Goal: Check status: Check status

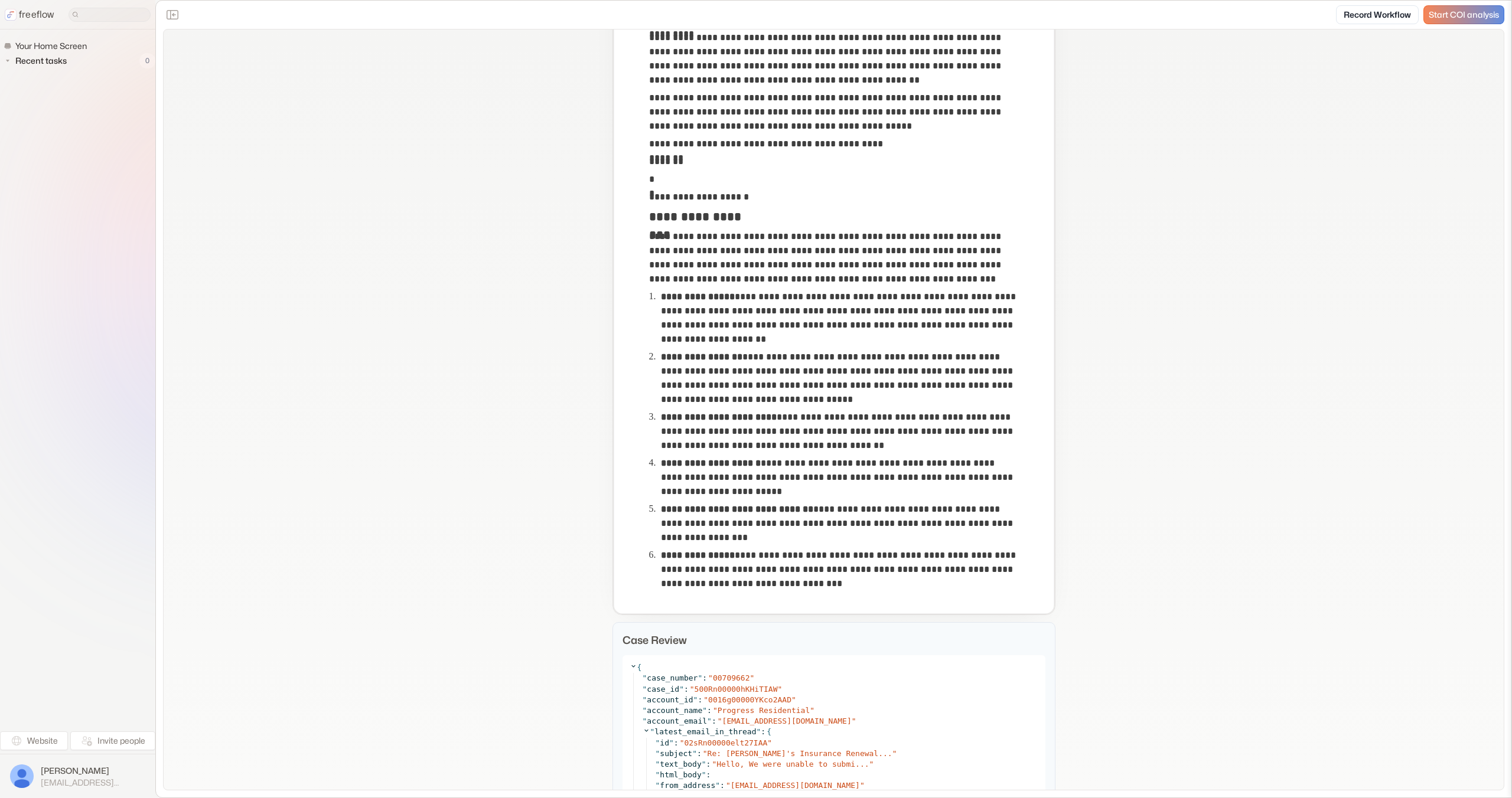
scroll to position [430, 0]
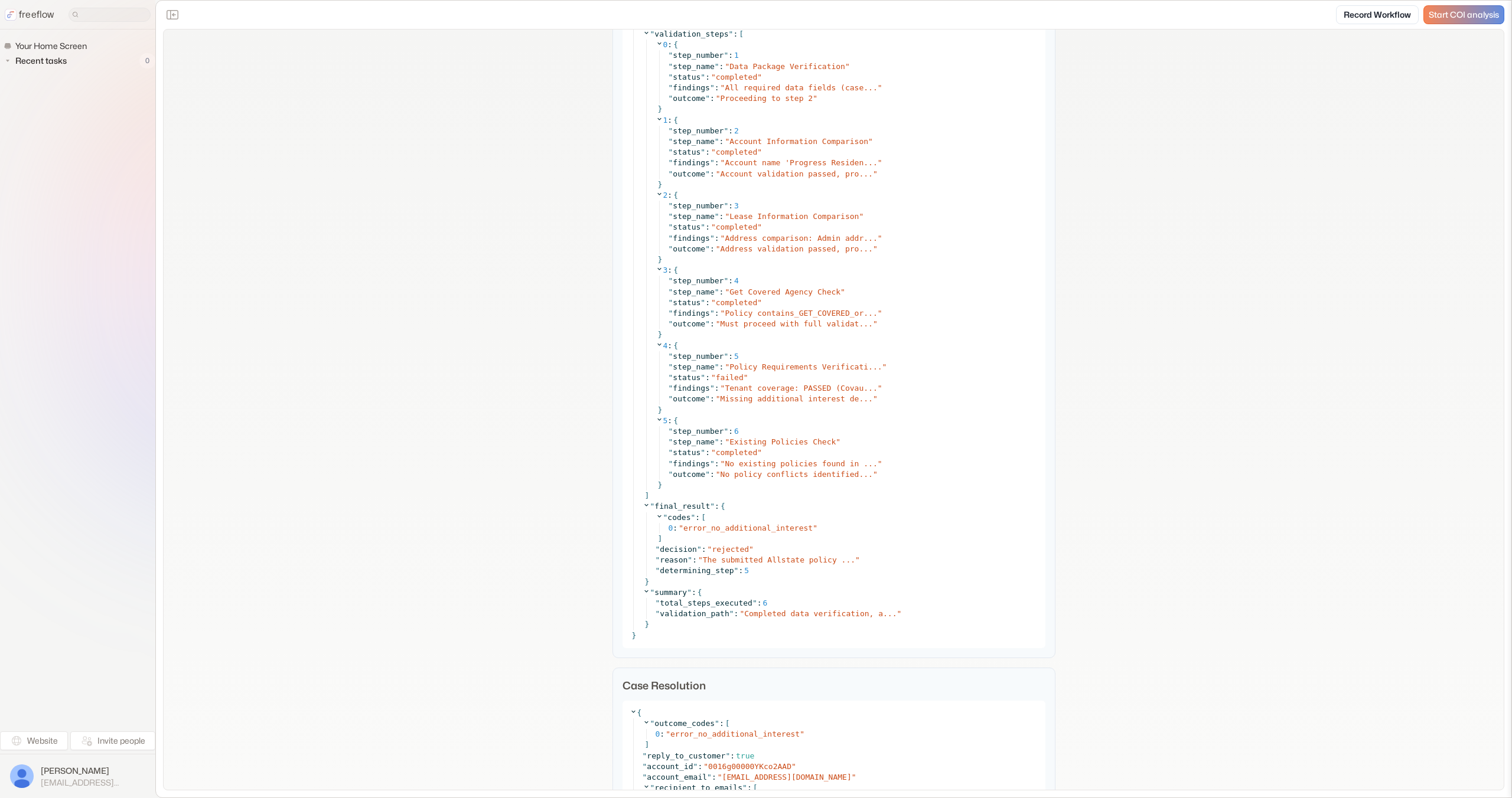
scroll to position [3983, 0]
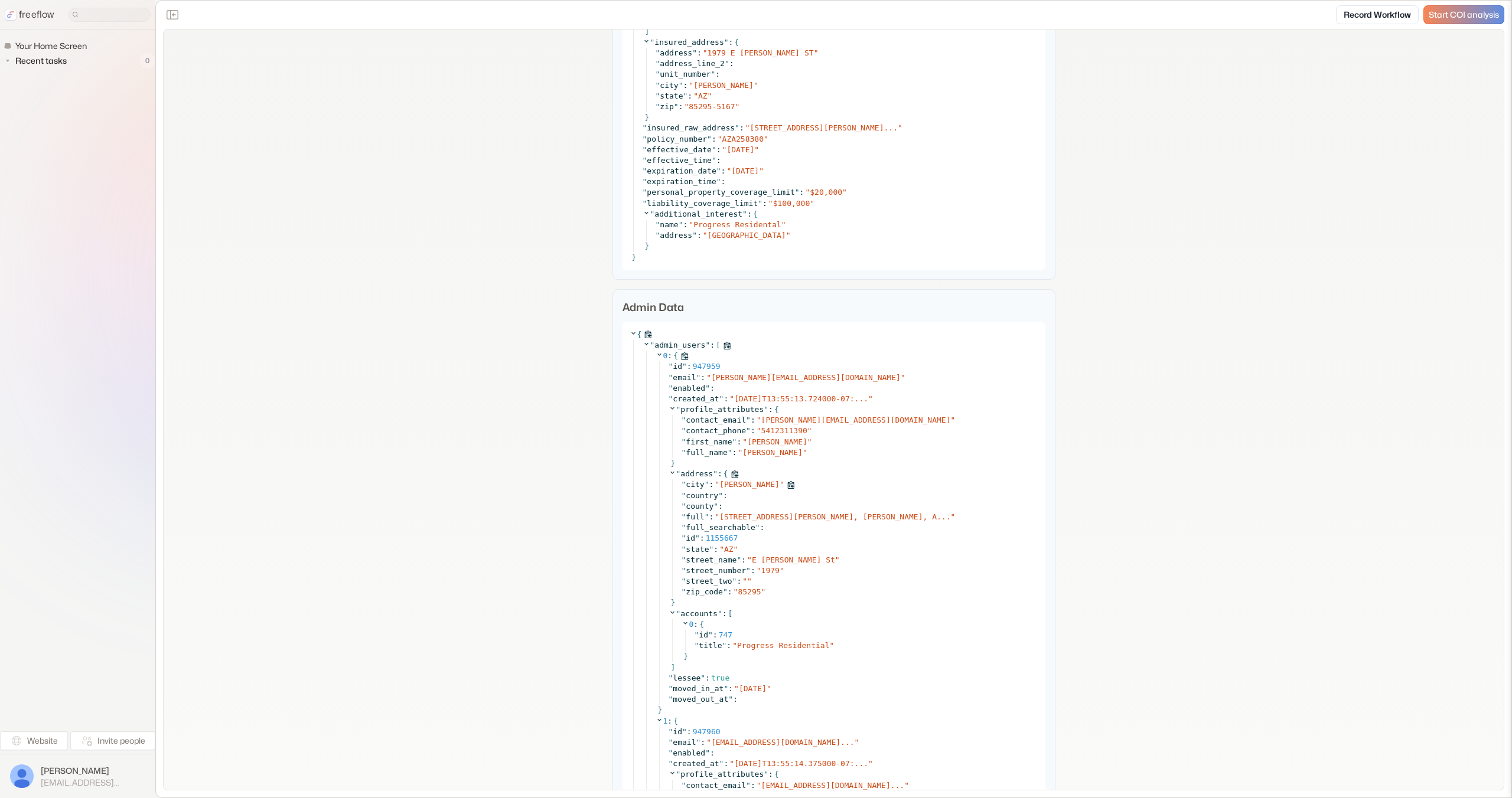
scroll to position [1922, 0]
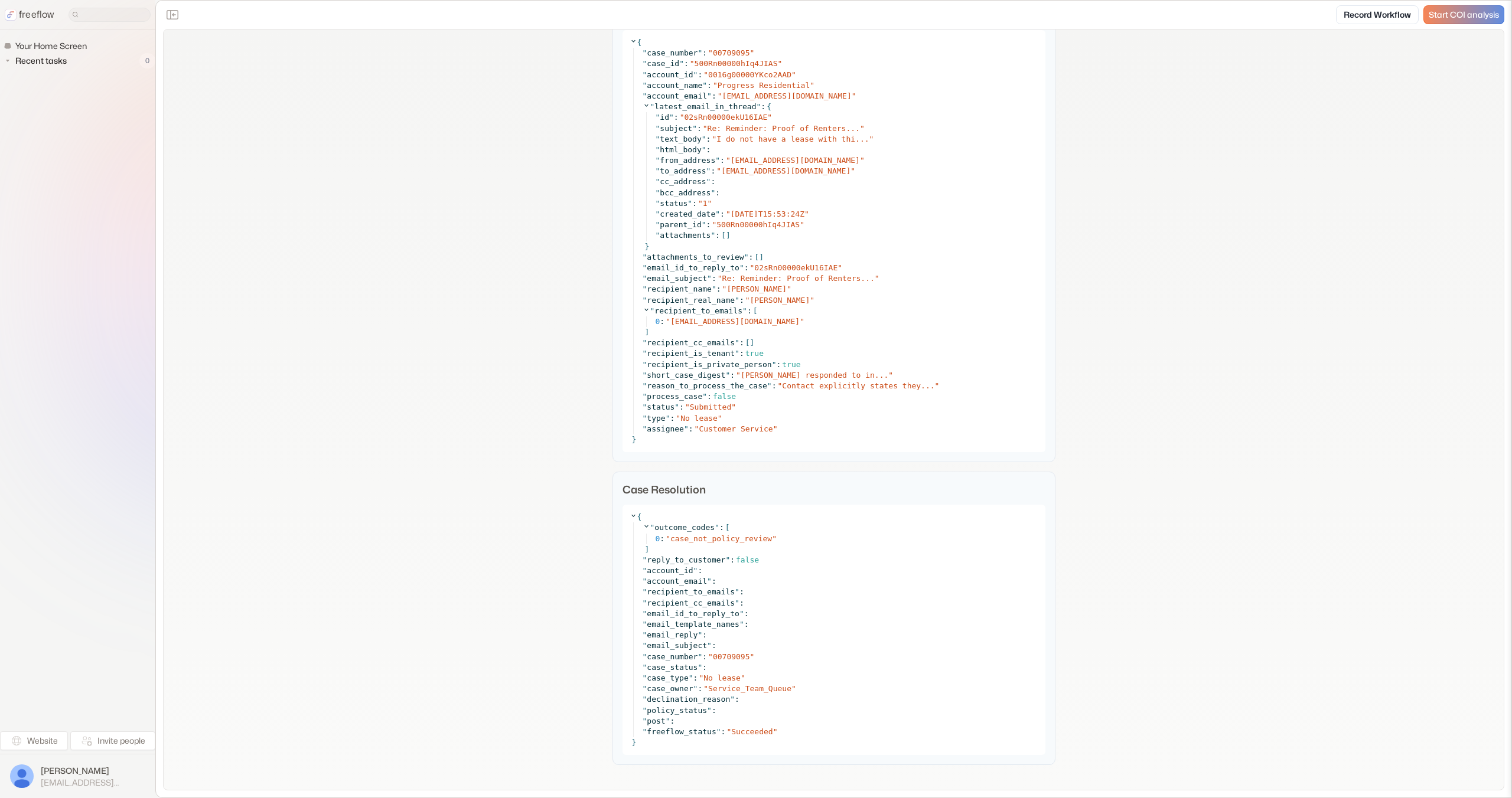
scroll to position [248, 0]
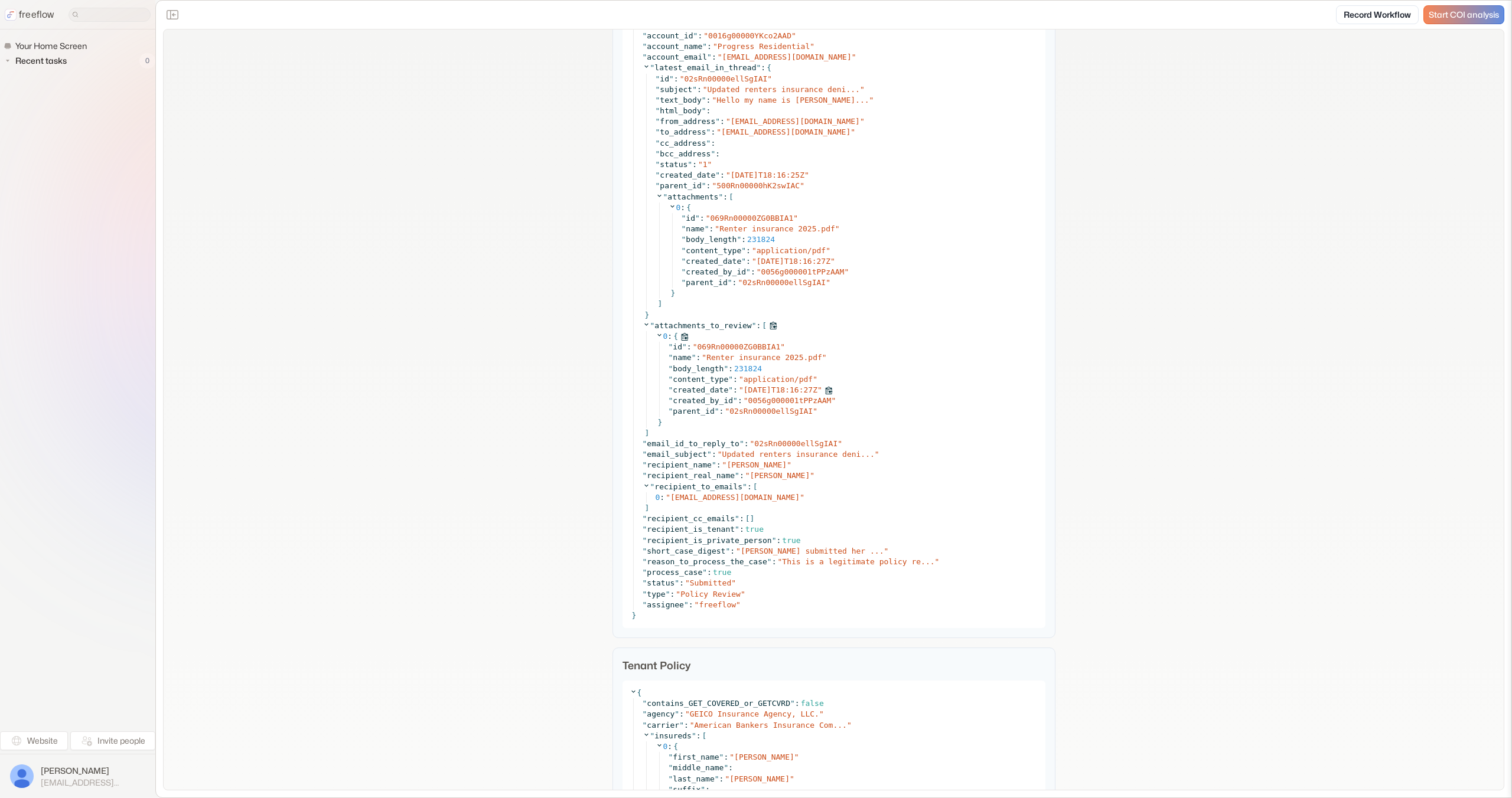
scroll to position [994, 0]
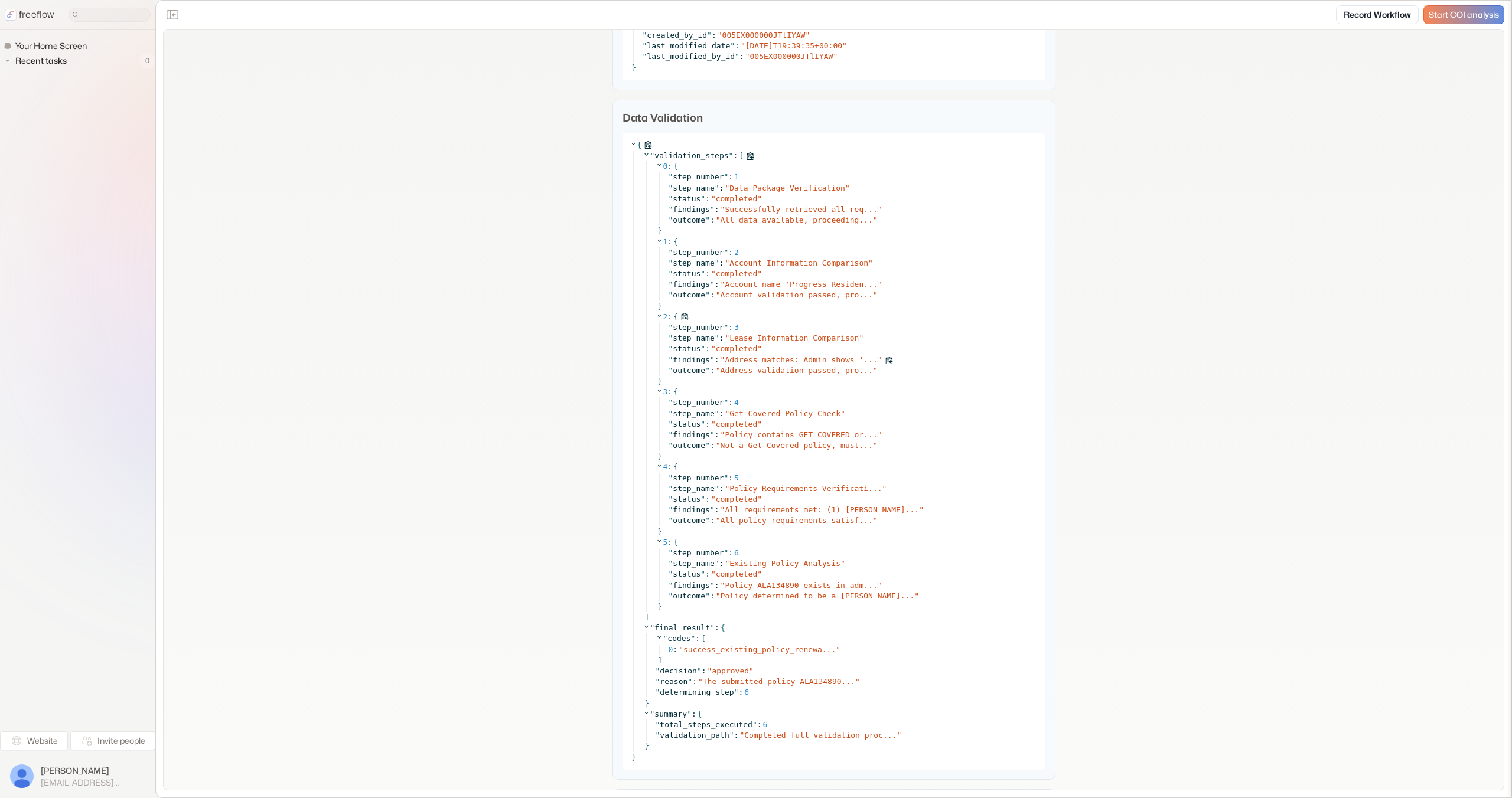
scroll to position [5358, 0]
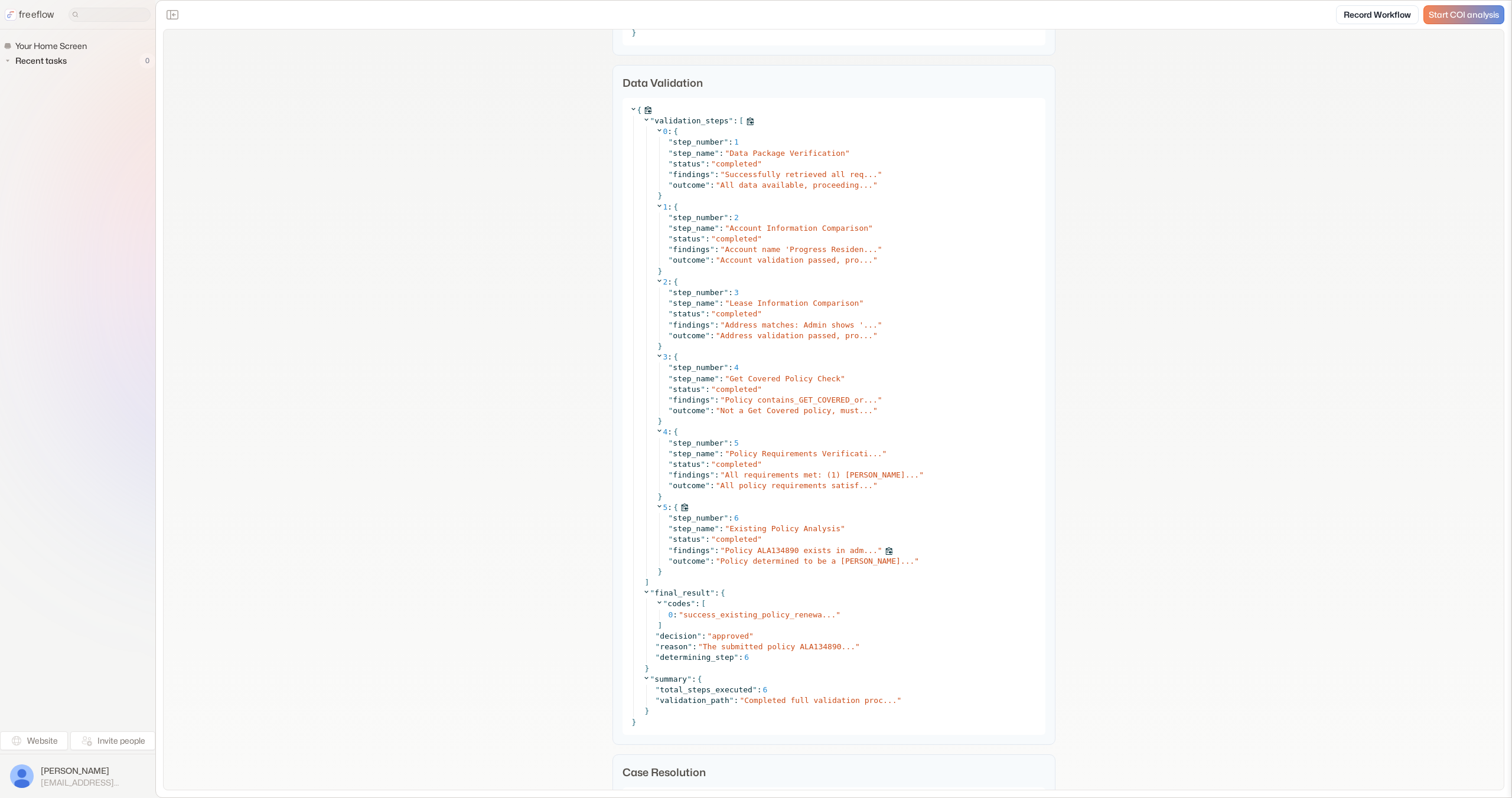
click at [834, 551] on span "Policy ALA134890 exists in adm..." at bounding box center [801, 550] width 153 height 9
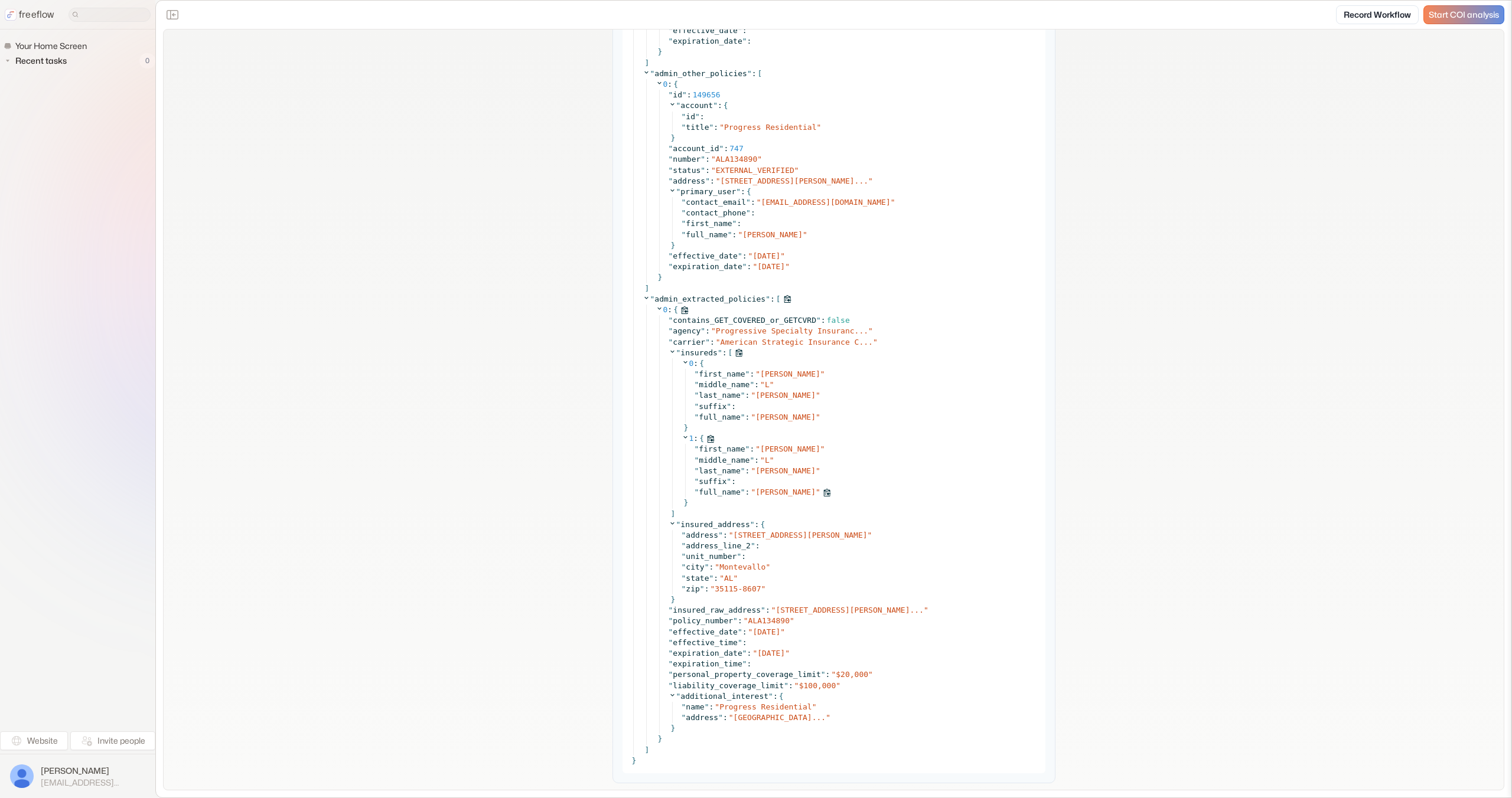
scroll to position [4405, 0]
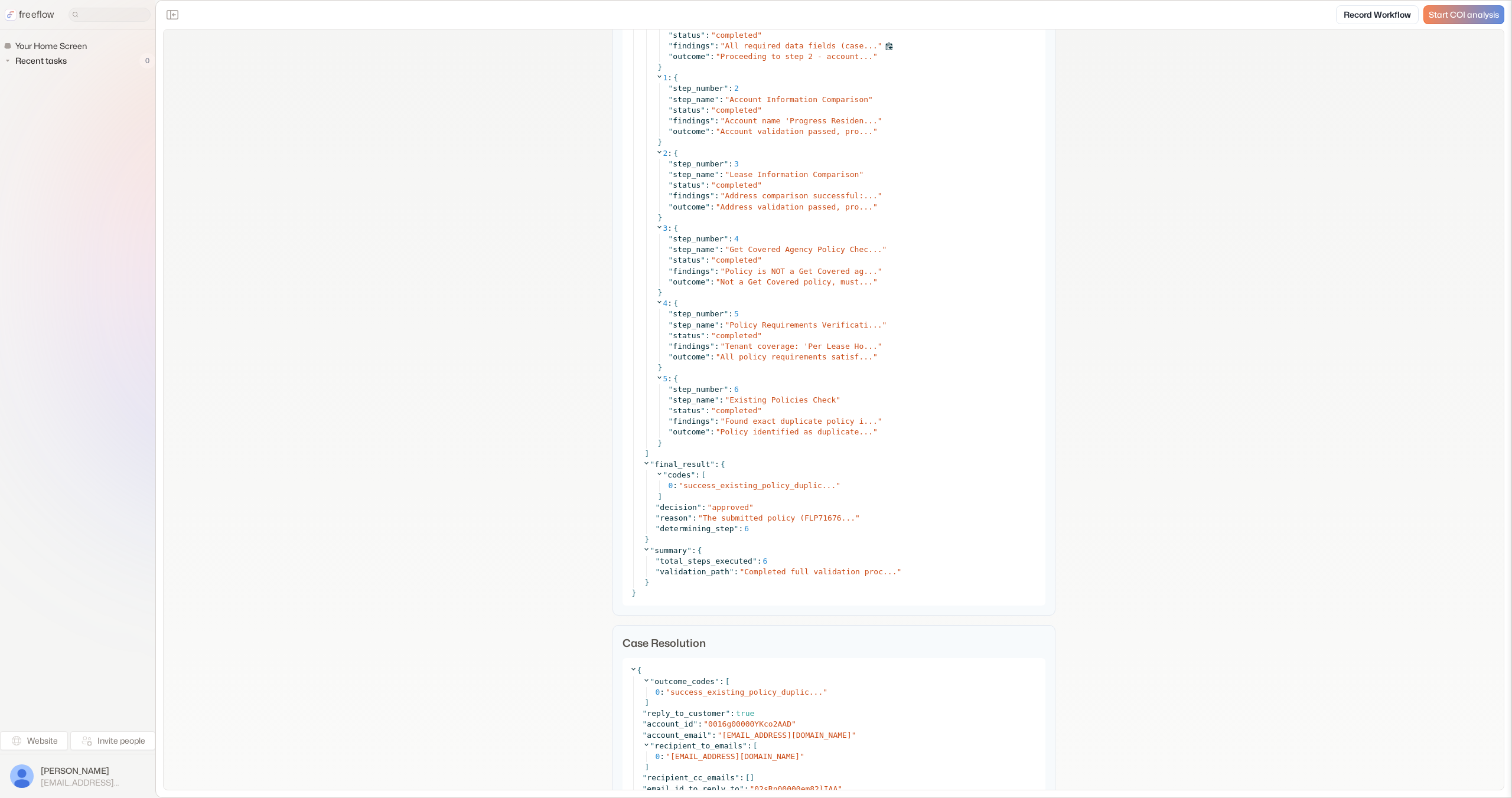
scroll to position [4791, 0]
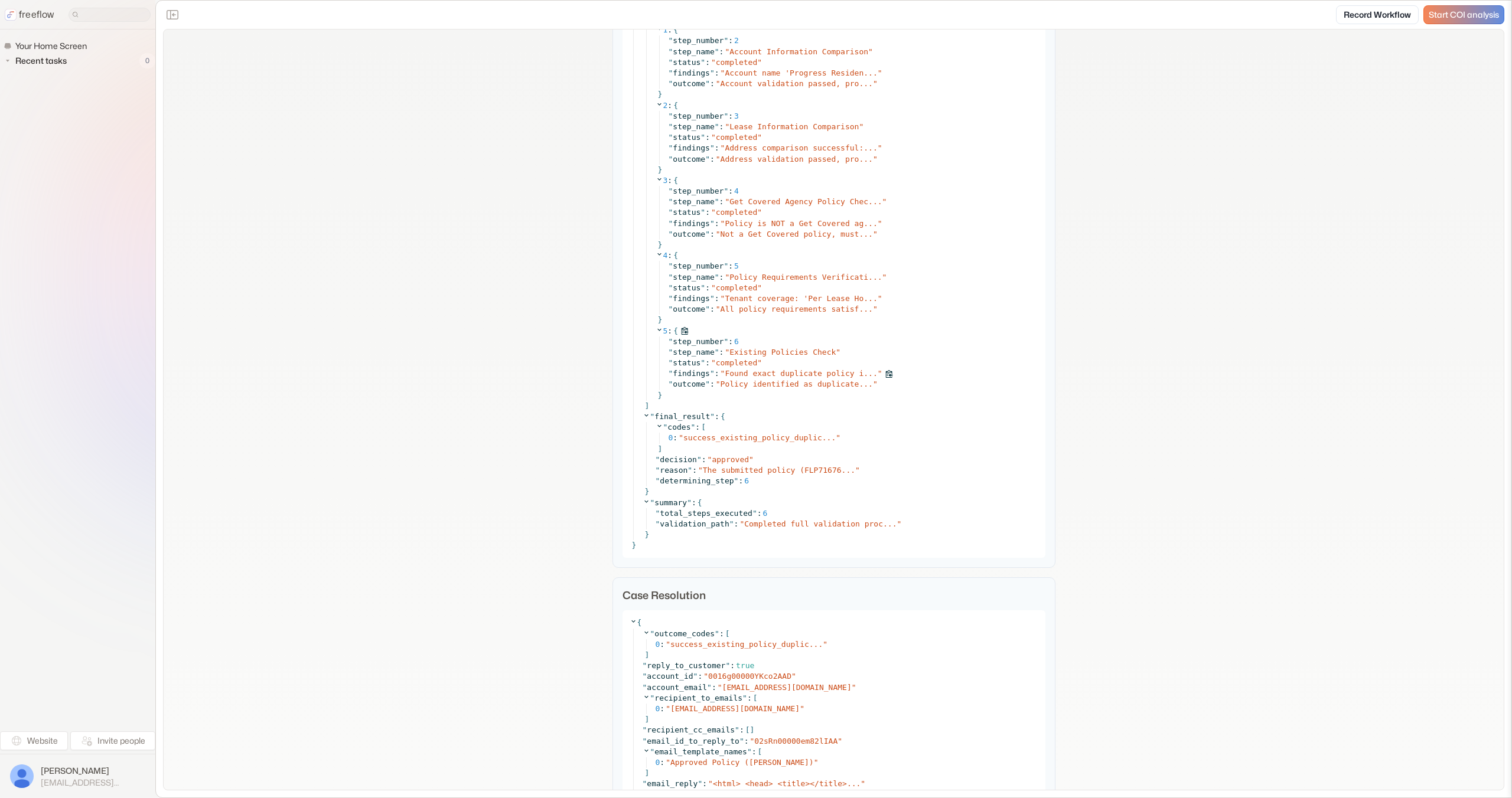
click at [832, 375] on span "Found exact duplicate policy i..." at bounding box center [801, 373] width 153 height 9
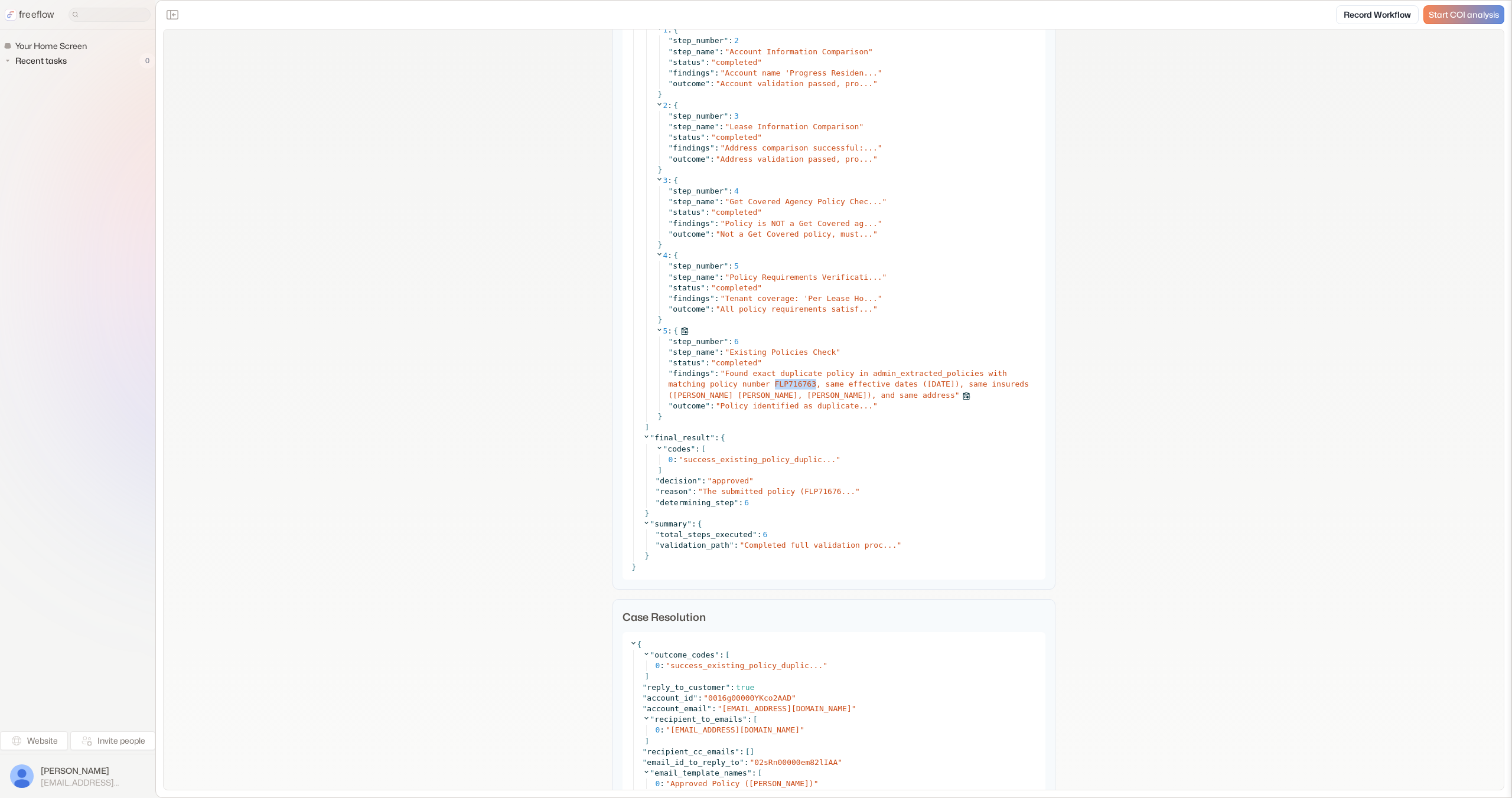
copy span "FLP716763"
drag, startPoint x: 814, startPoint y: 384, endPoint x: 775, endPoint y: 387, distance: 39.1
click at [775, 387] on span "Found exact duplicate policy in admin_extracted_policies with matching policy n…" at bounding box center [849, 384] width 360 height 30
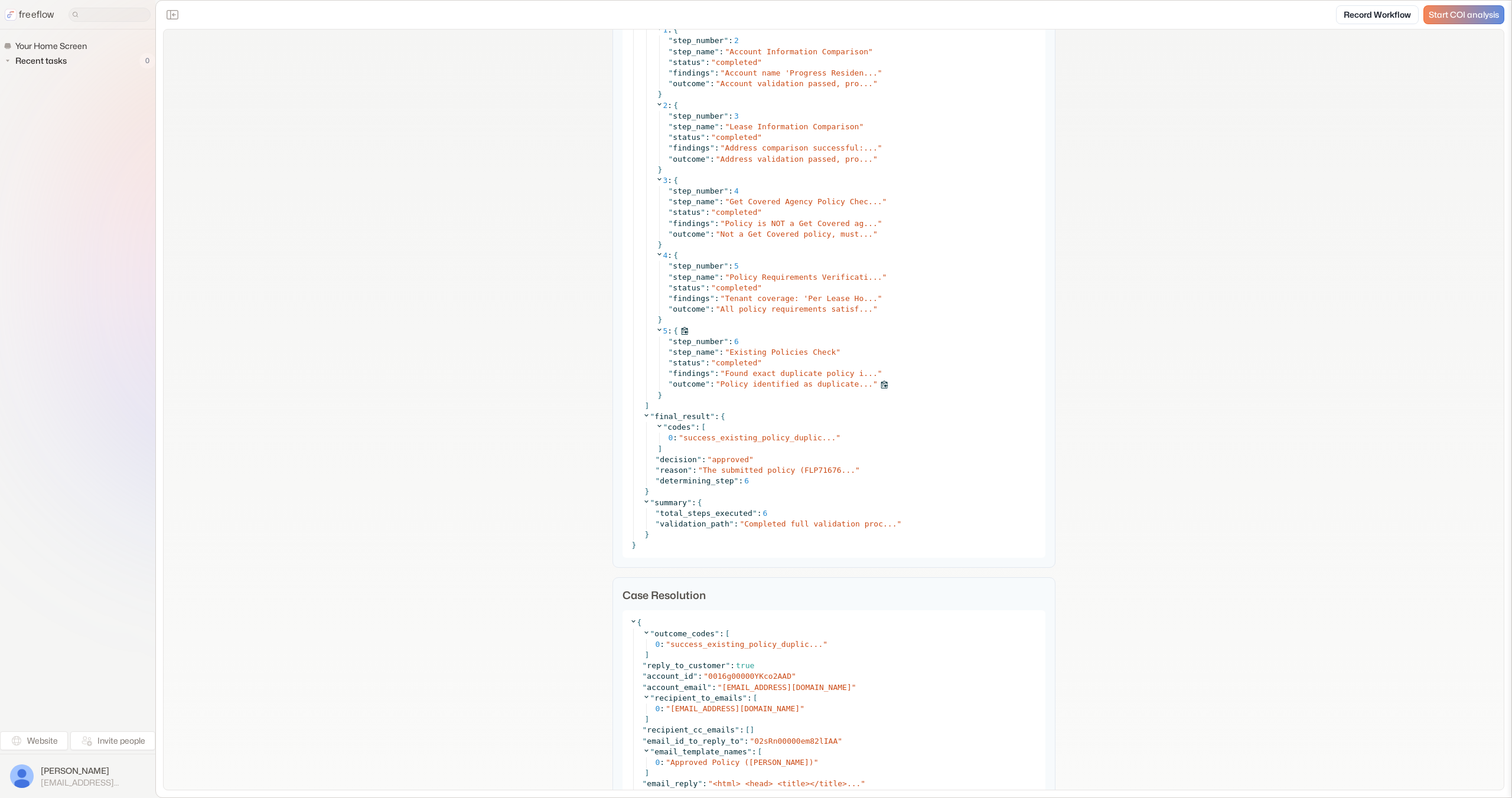
click at [776, 386] on span "Policy identified as duplicate..." at bounding box center [797, 383] width 153 height 9
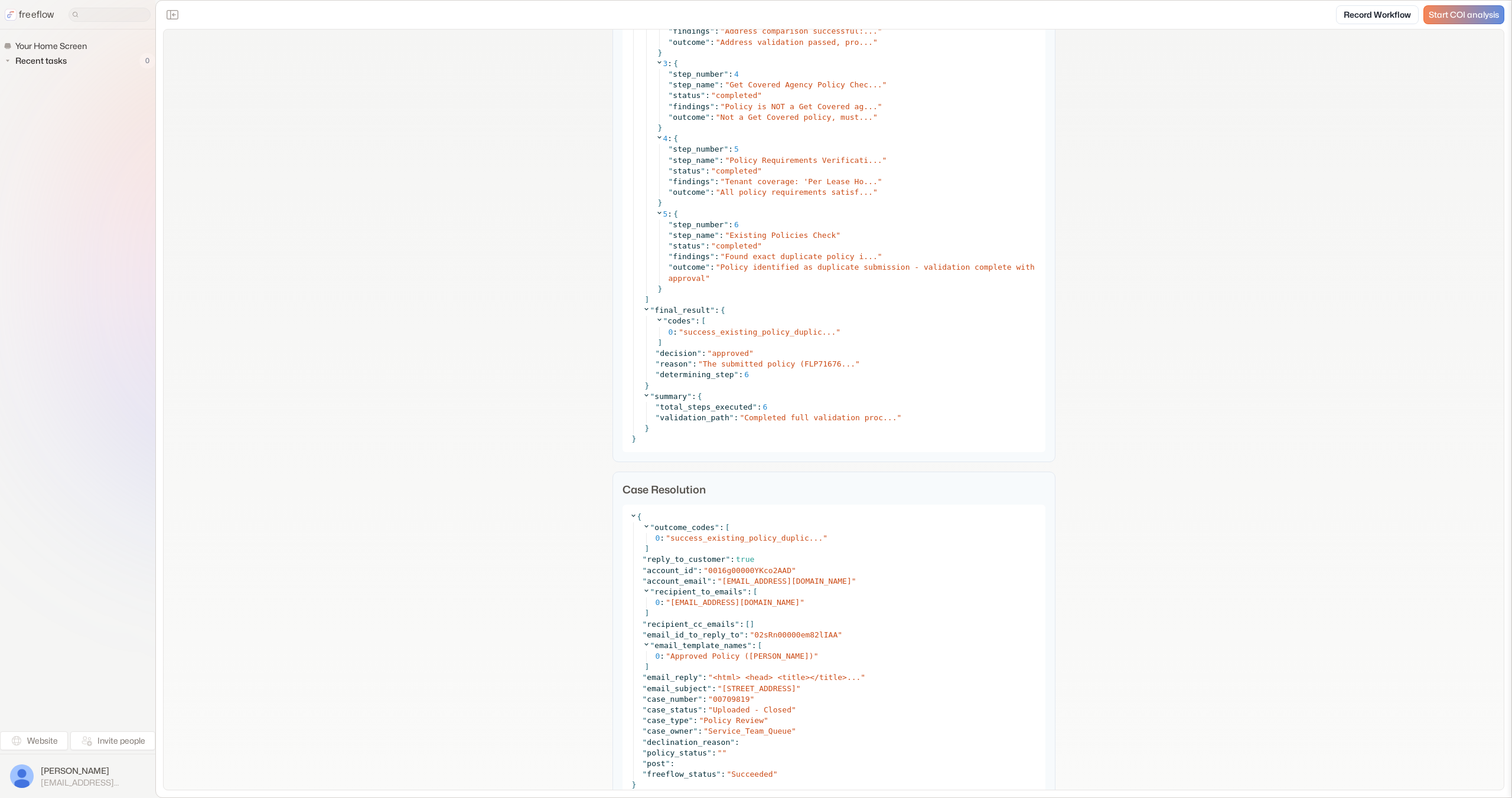
scroll to position [4906, 0]
click at [796, 270] on span "Policy identified as duplicate submission - validation complete with approval" at bounding box center [852, 274] width 366 height 19
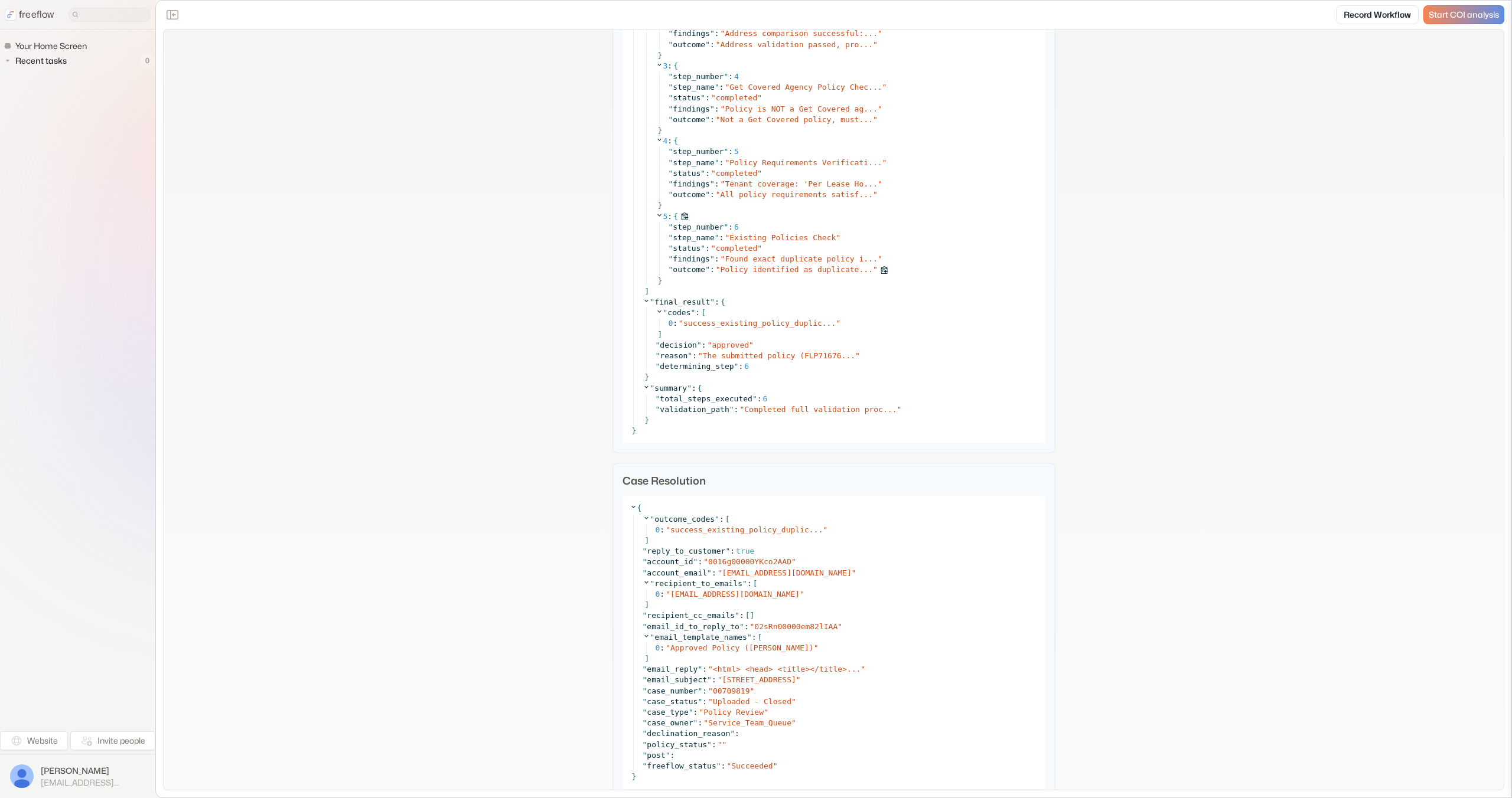
click at [796, 270] on span "Policy identified as duplicate..." at bounding box center [797, 269] width 153 height 9
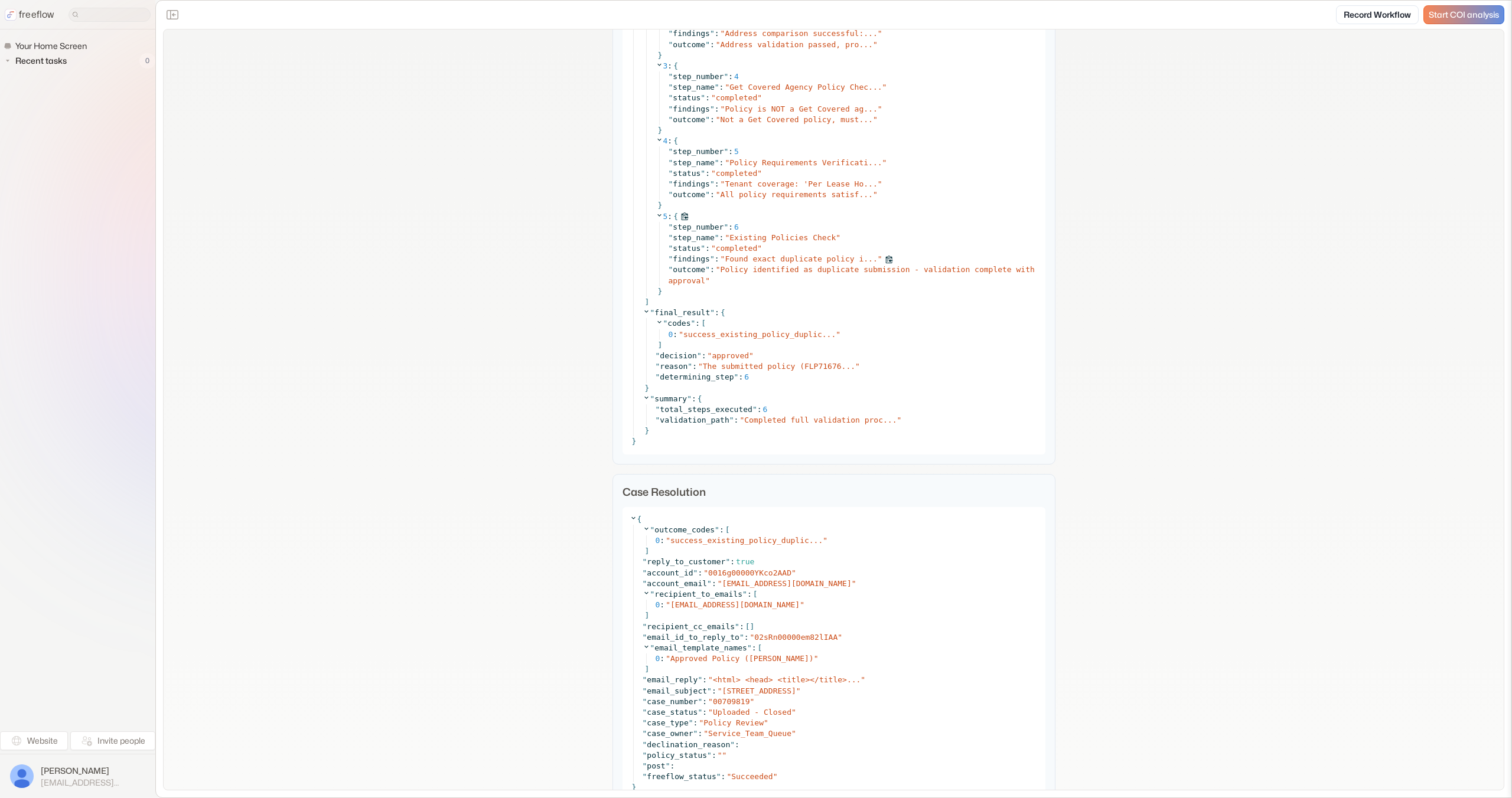
click at [790, 257] on span "Found exact duplicate policy i..." at bounding box center [801, 259] width 153 height 9
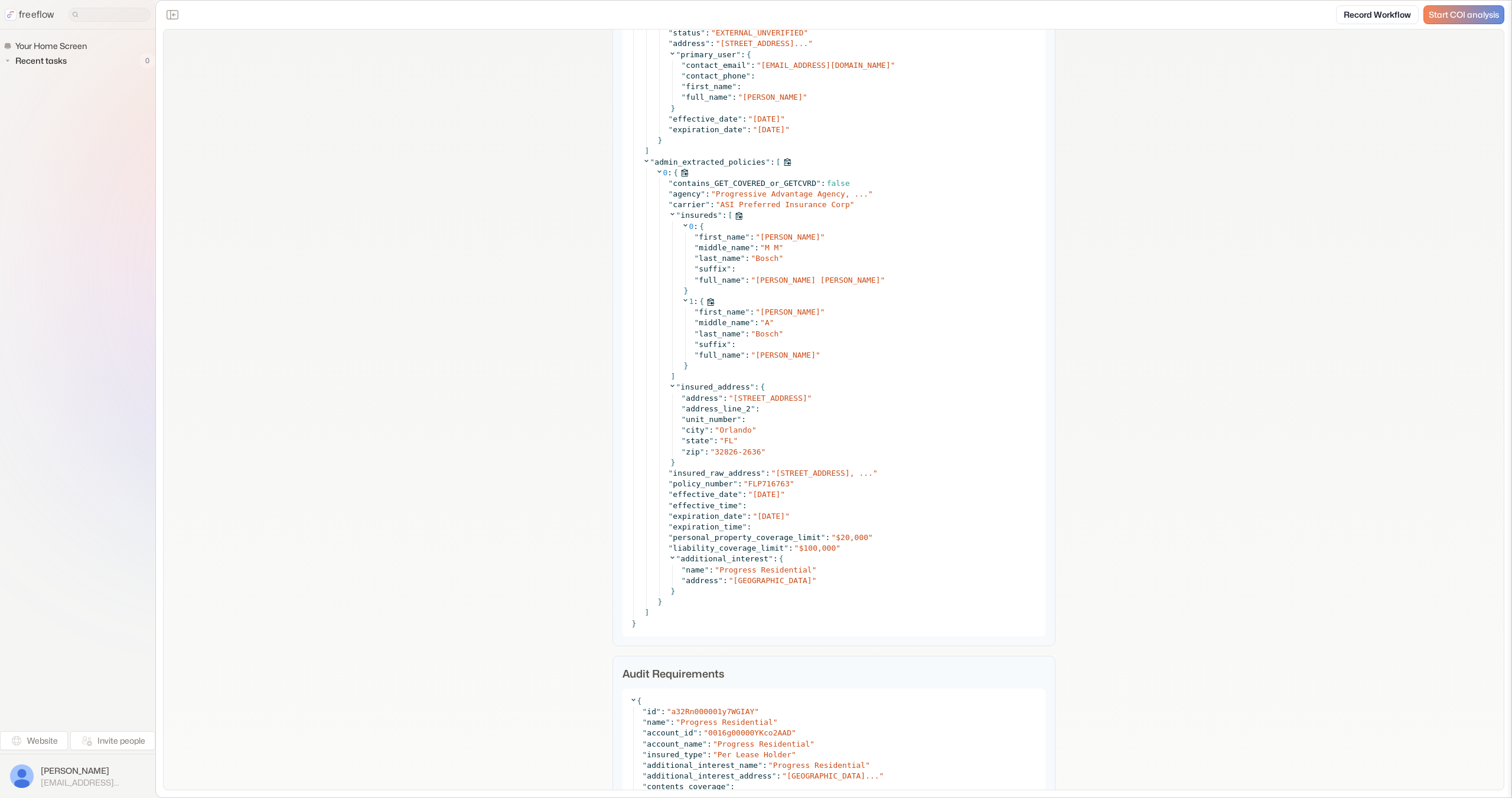
scroll to position [3792, 0]
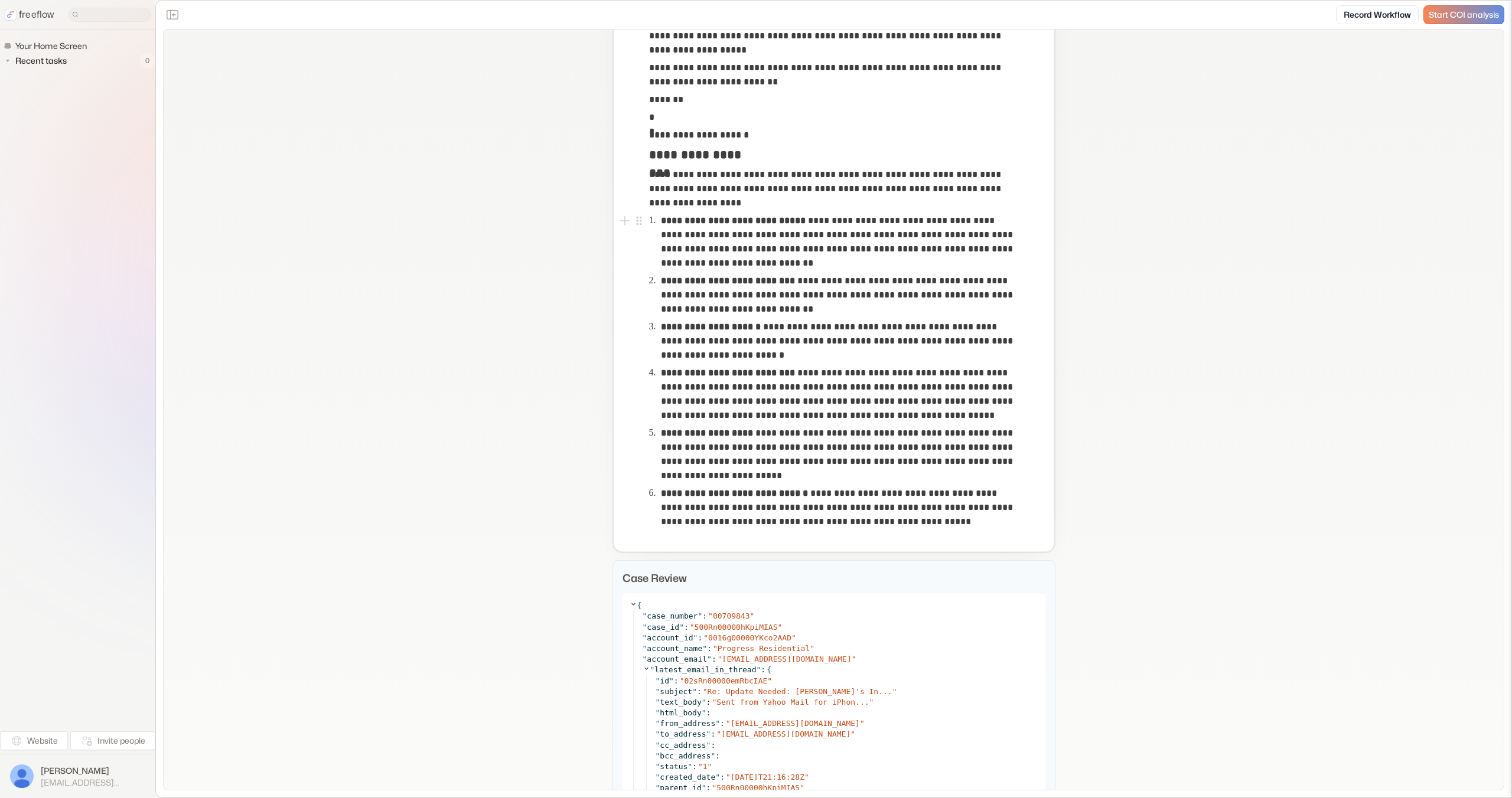
scroll to position [467, 0]
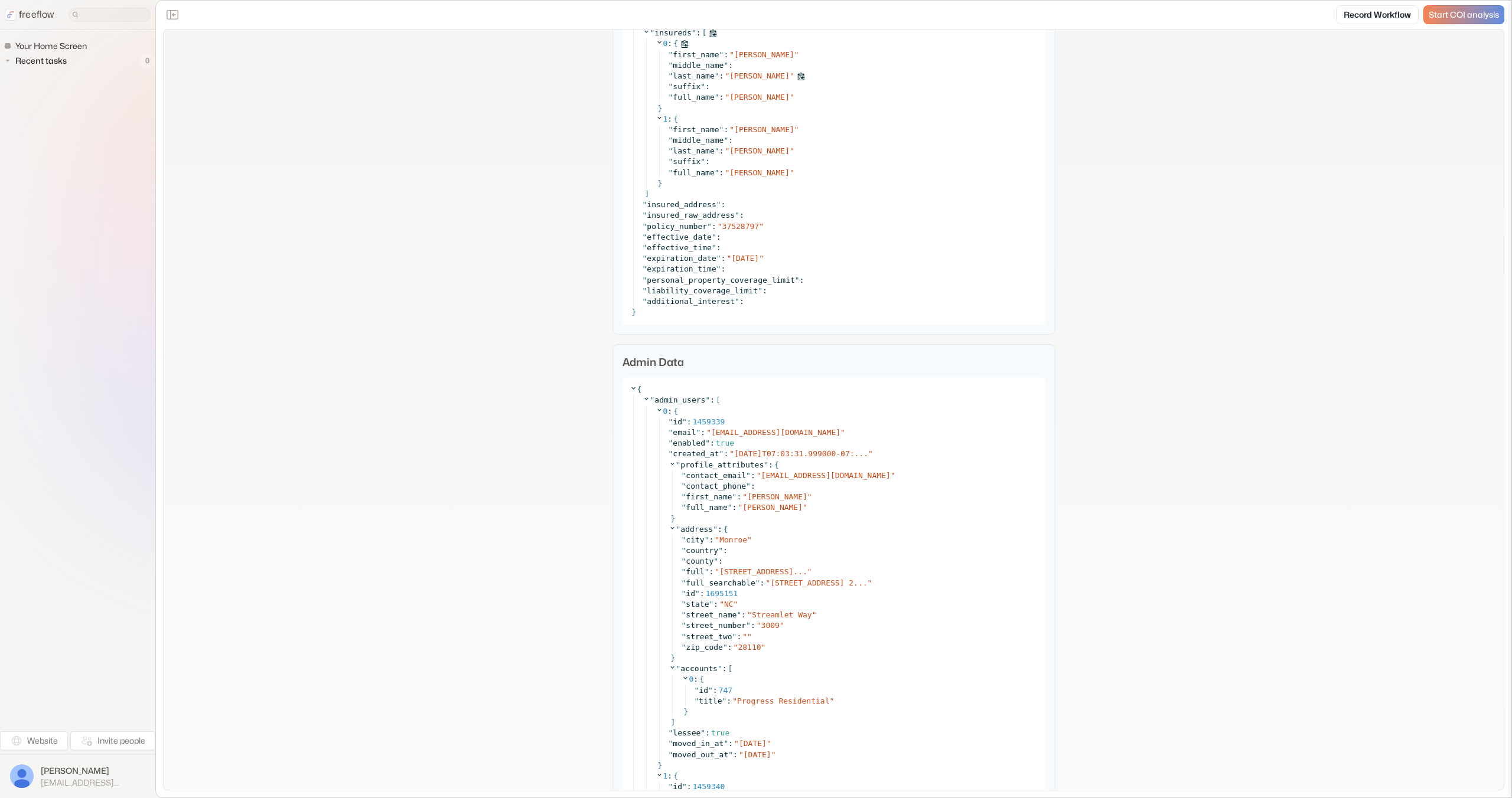
scroll to position [1809, 0]
